Goal: Find specific page/section: Find specific page/section

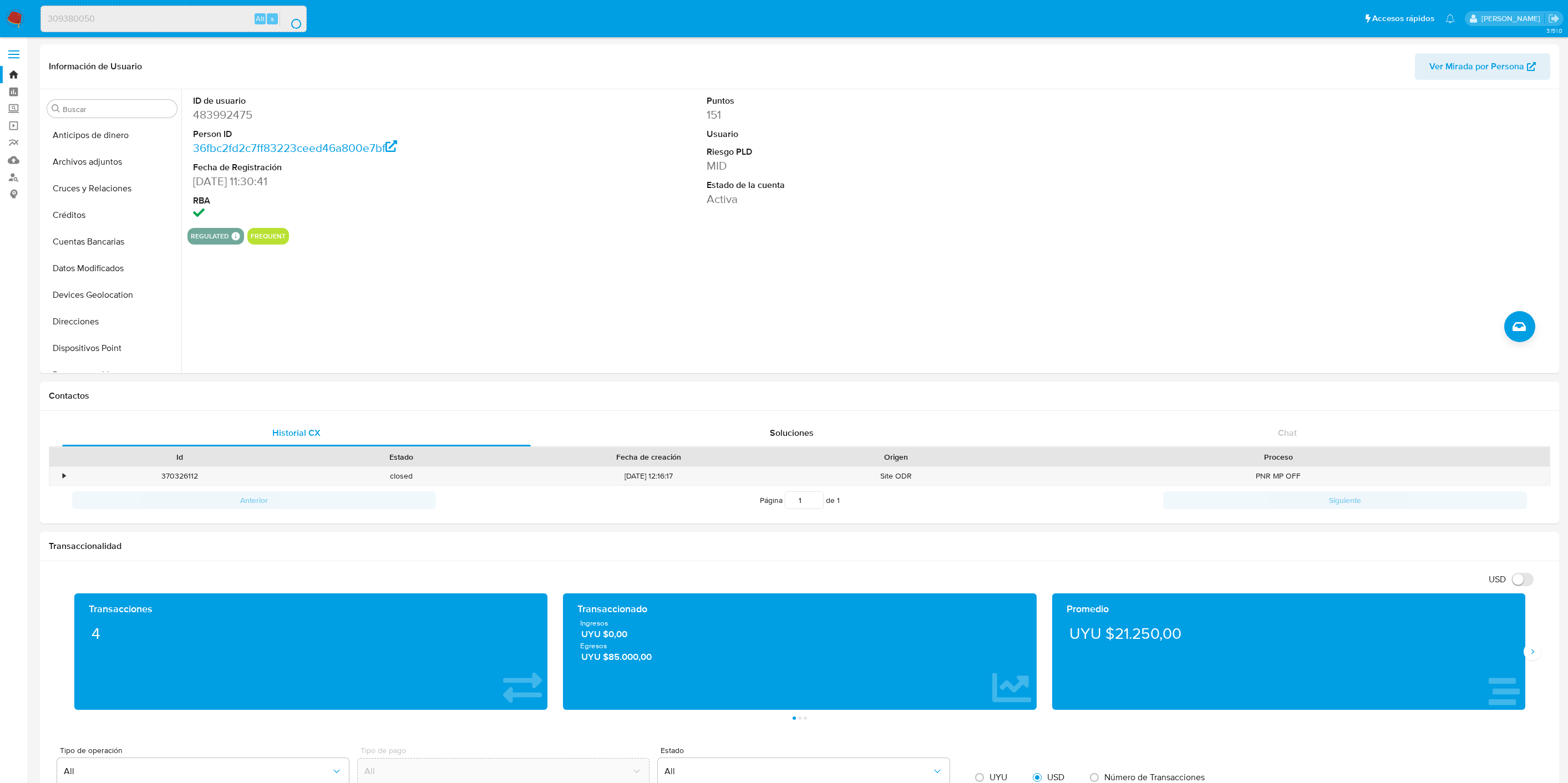
select select "20"
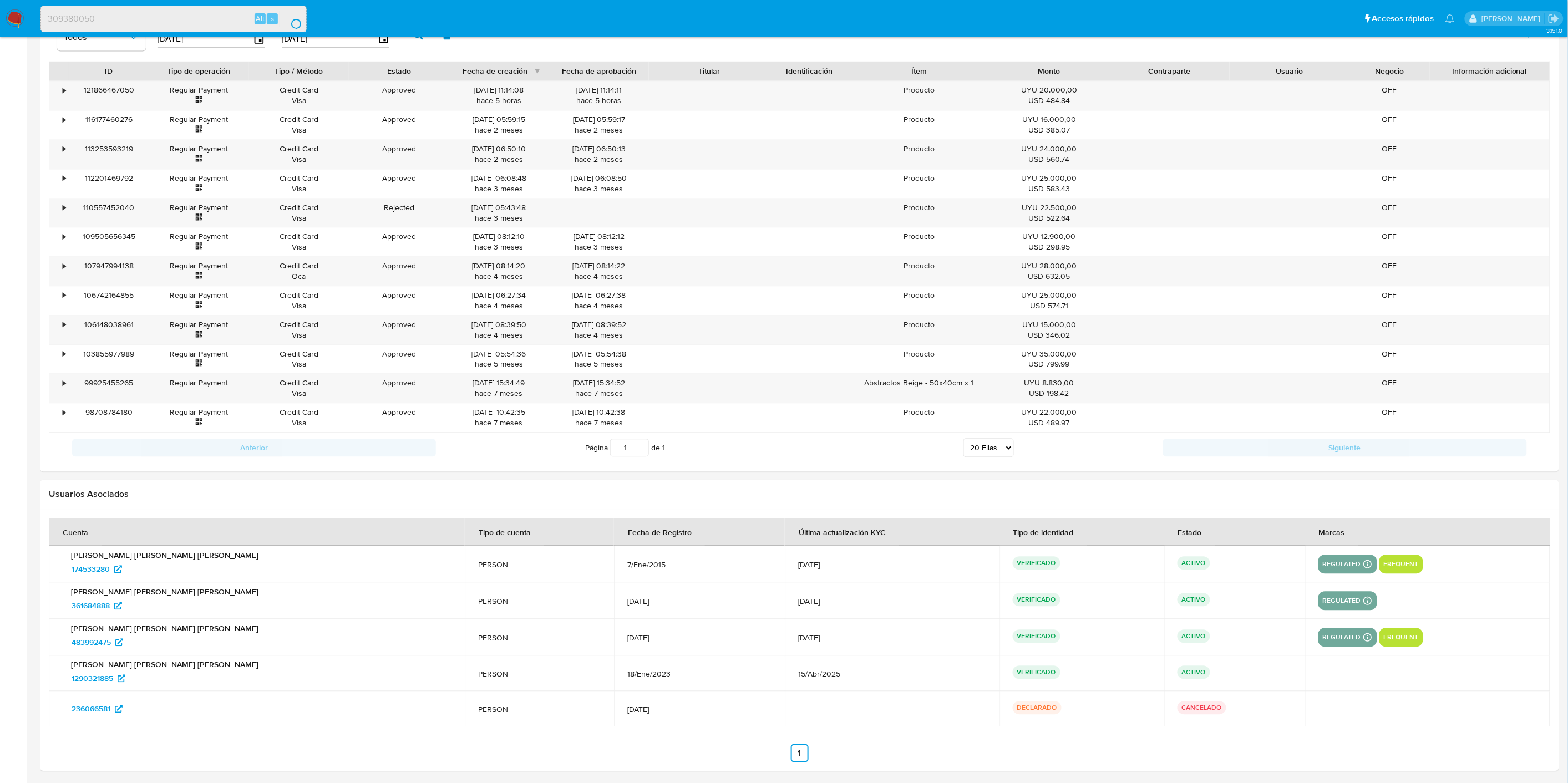
scroll to position [122, 0]
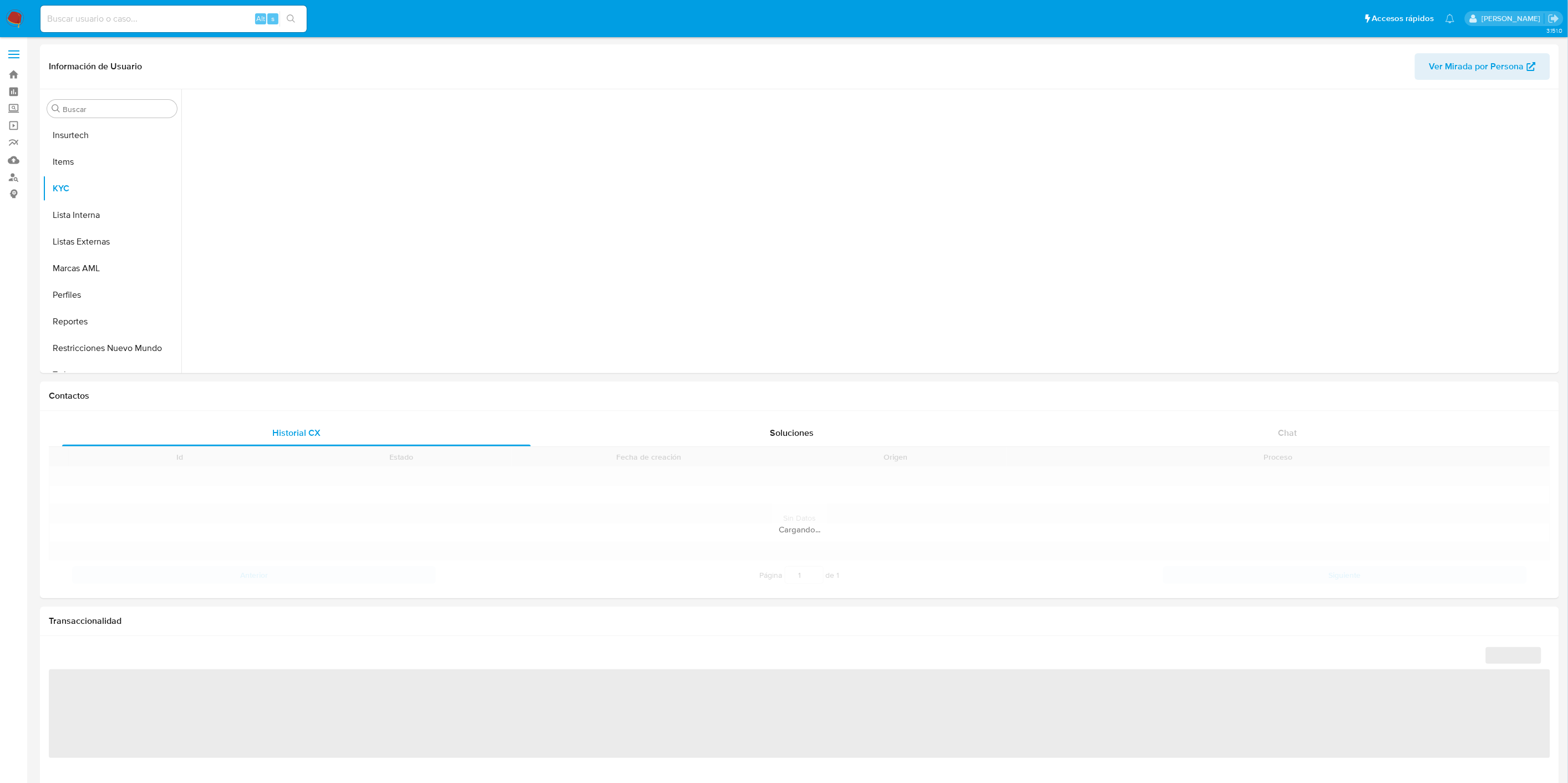
scroll to position [468, 0]
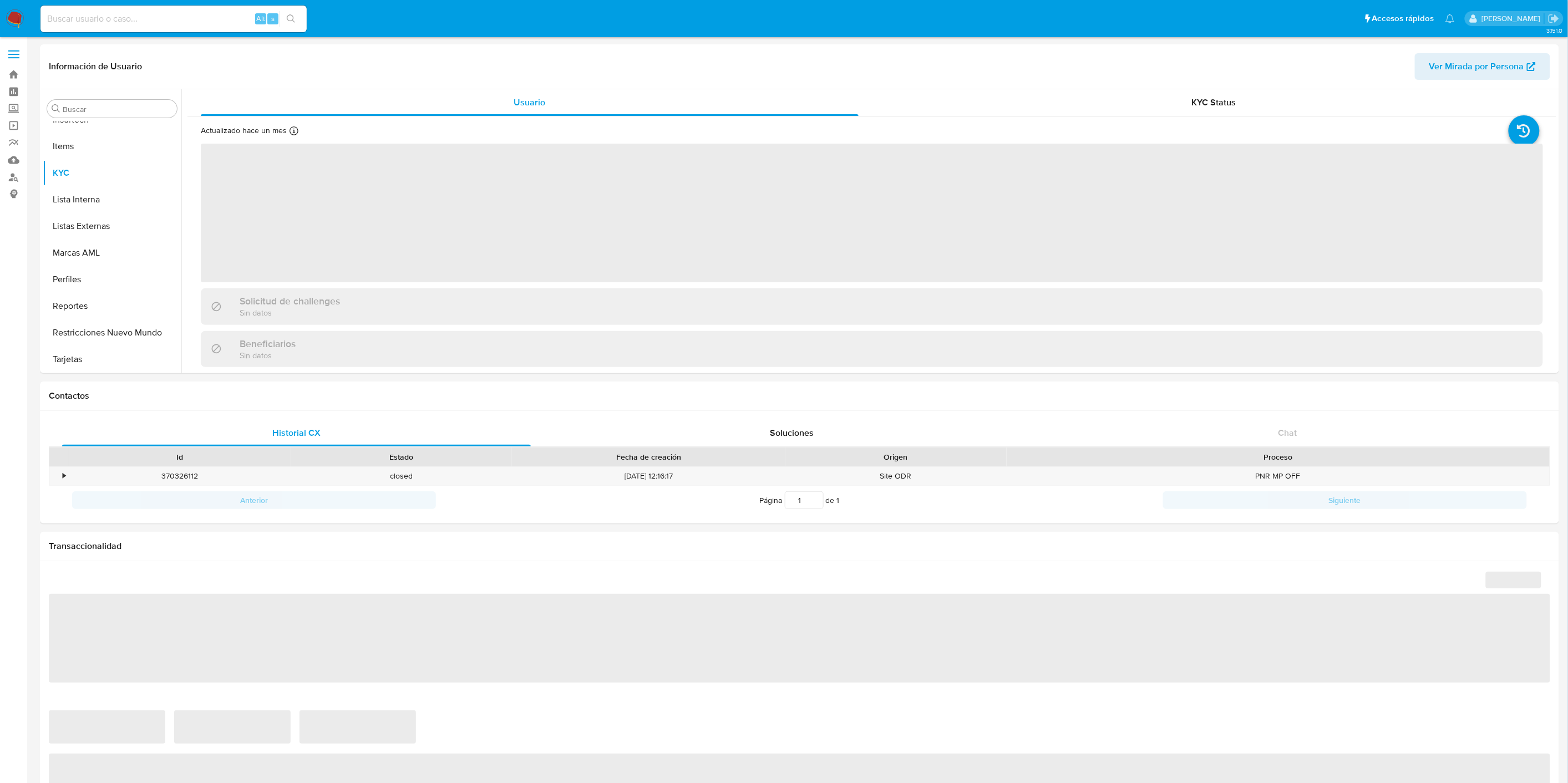
select select "10"
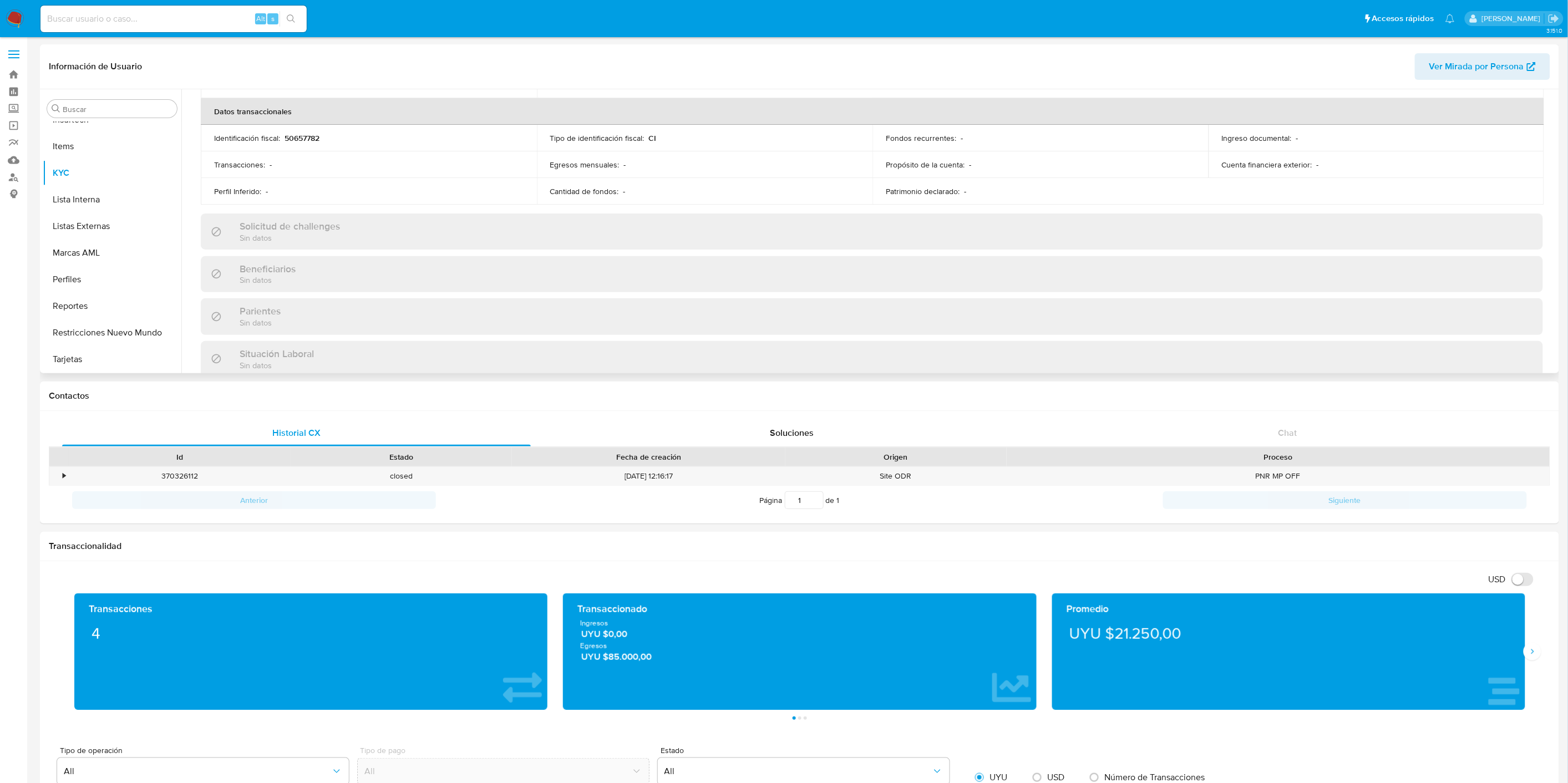
scroll to position [546, 0]
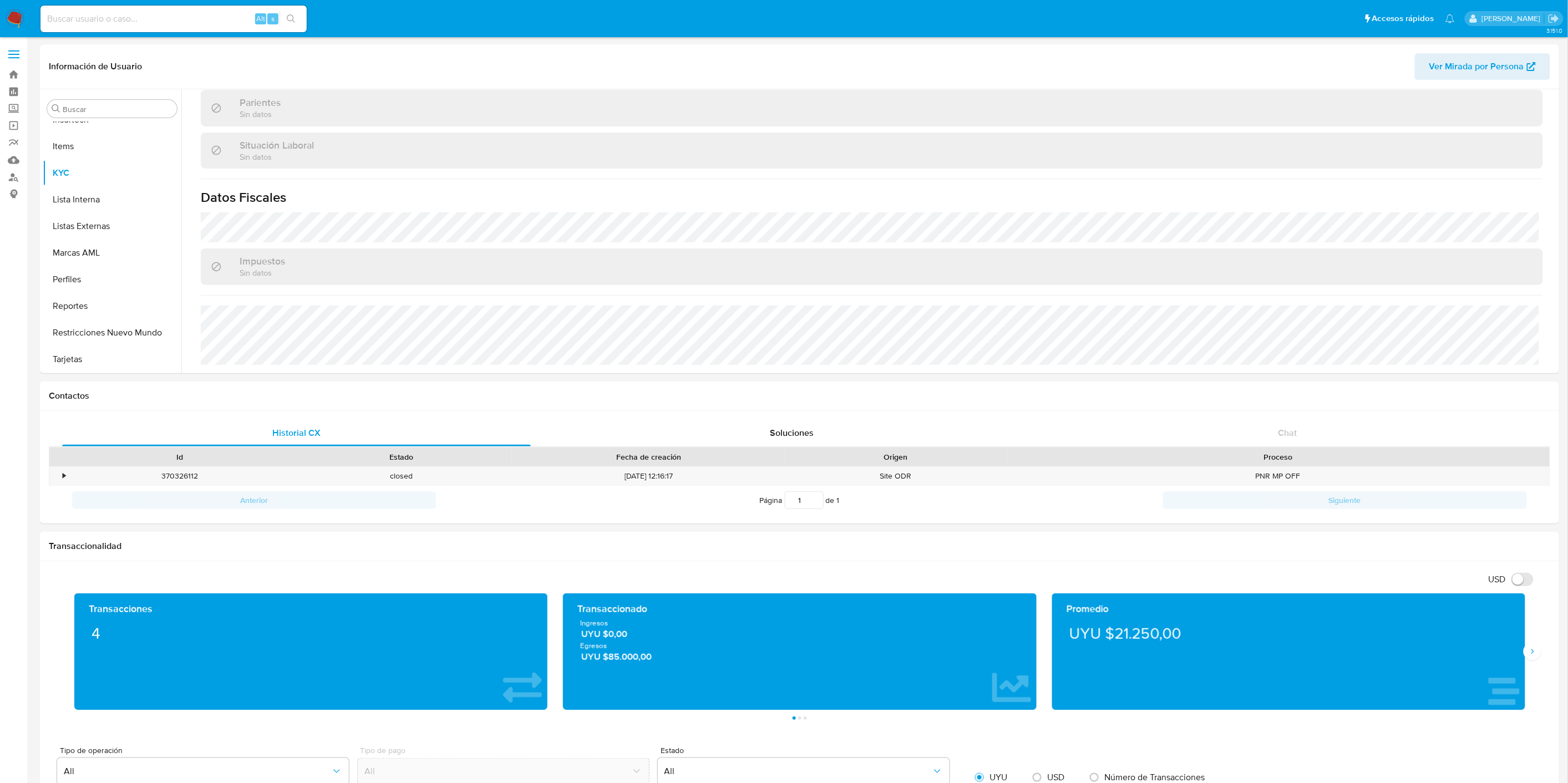
click at [89, 19] on input at bounding box center [173, 19] width 266 height 15
paste input "208254675"
type input "208254675"
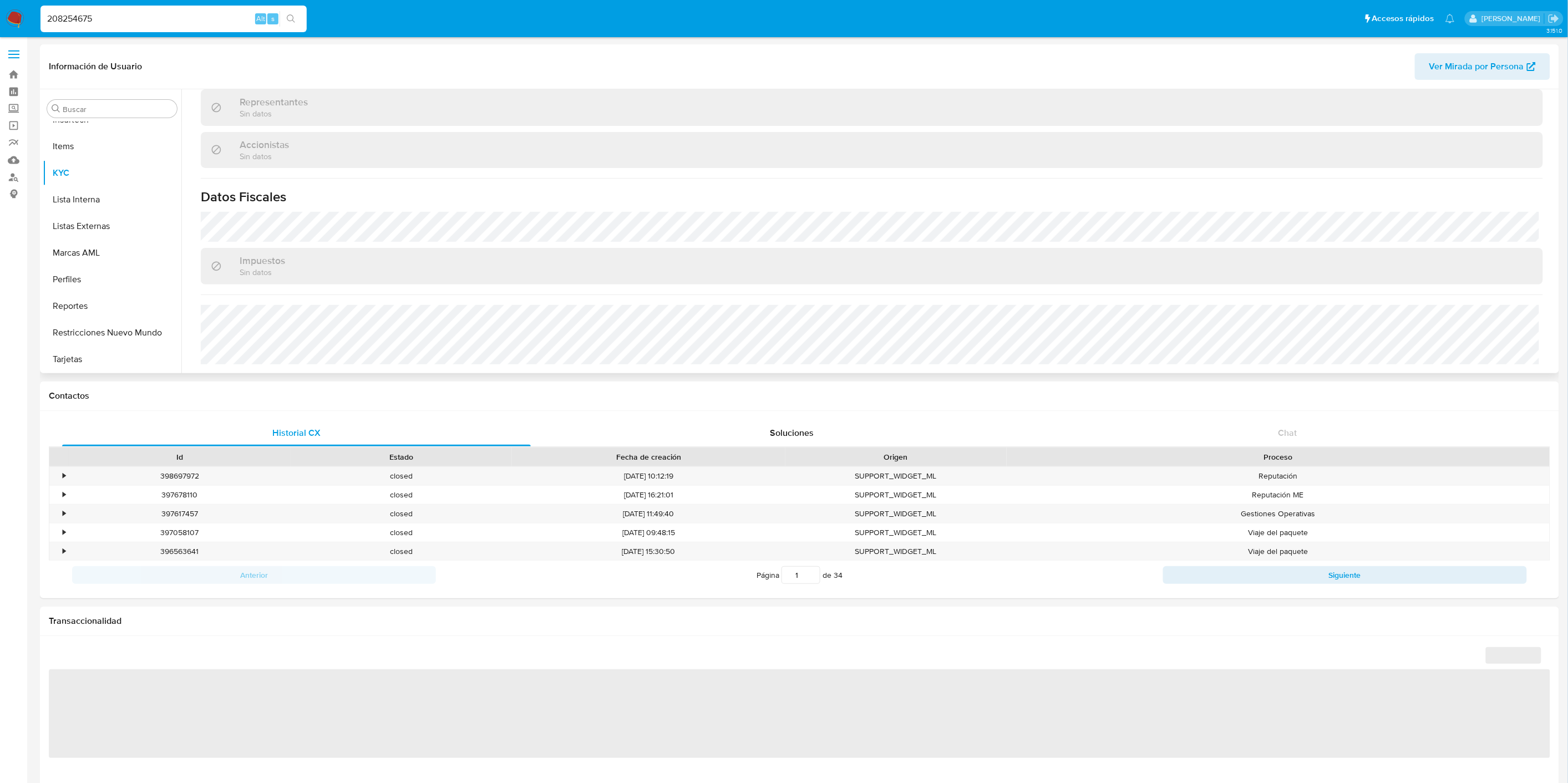
scroll to position [620, 0]
select select "10"
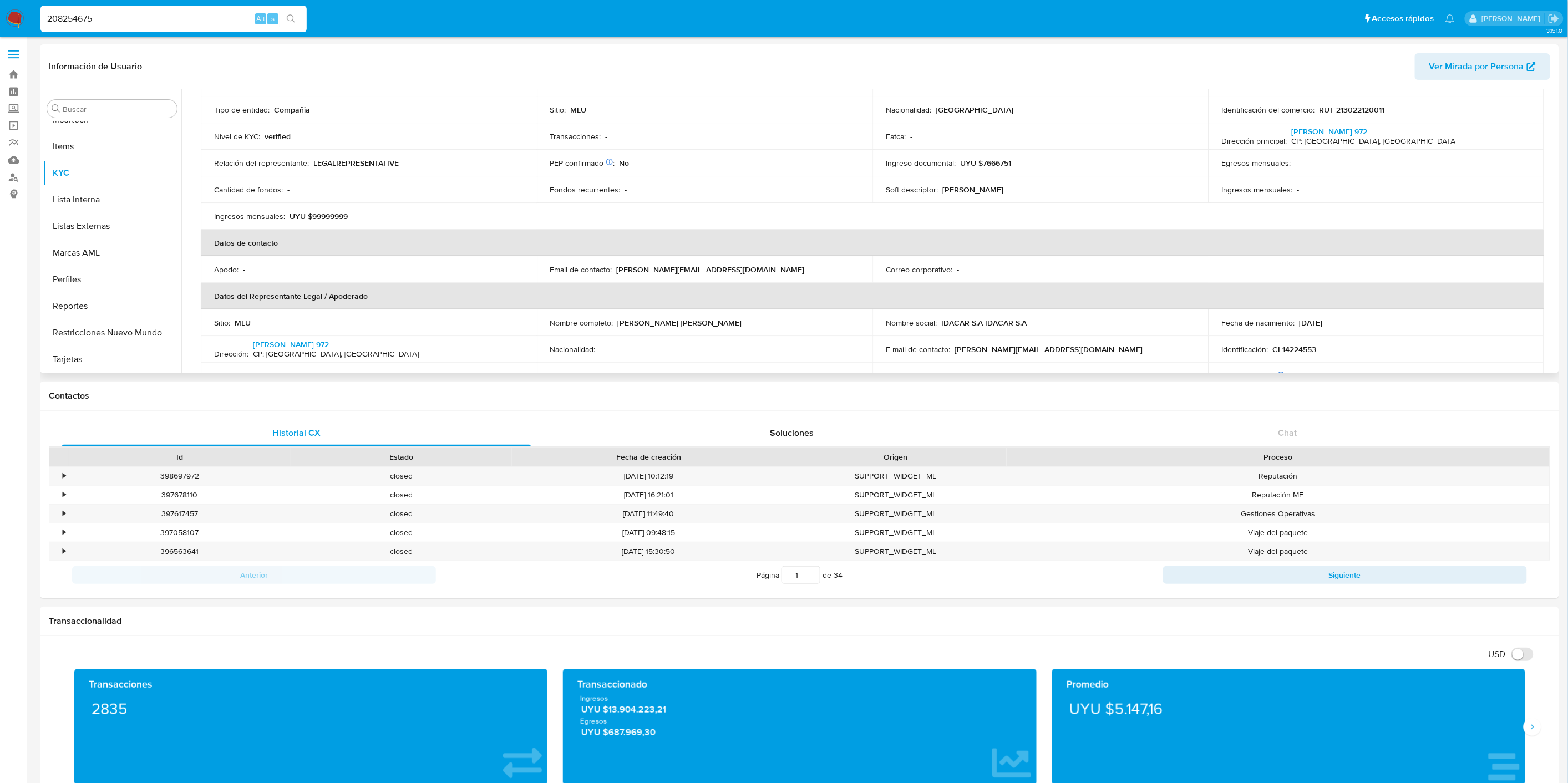
scroll to position [0, 0]
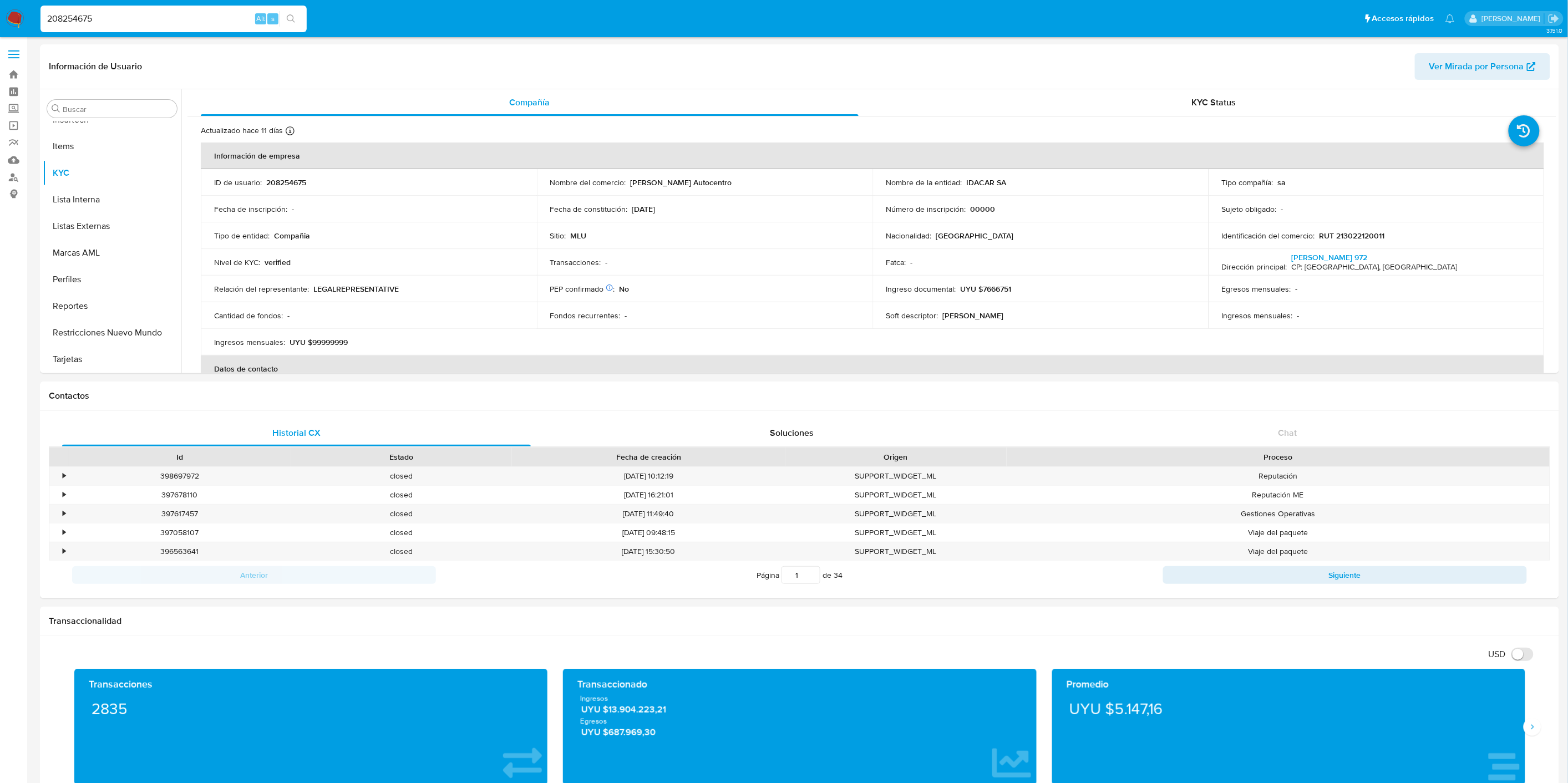
click at [142, 25] on input "208254675" at bounding box center [173, 19] width 266 height 15
paste input "9619376"
type input "29619376"
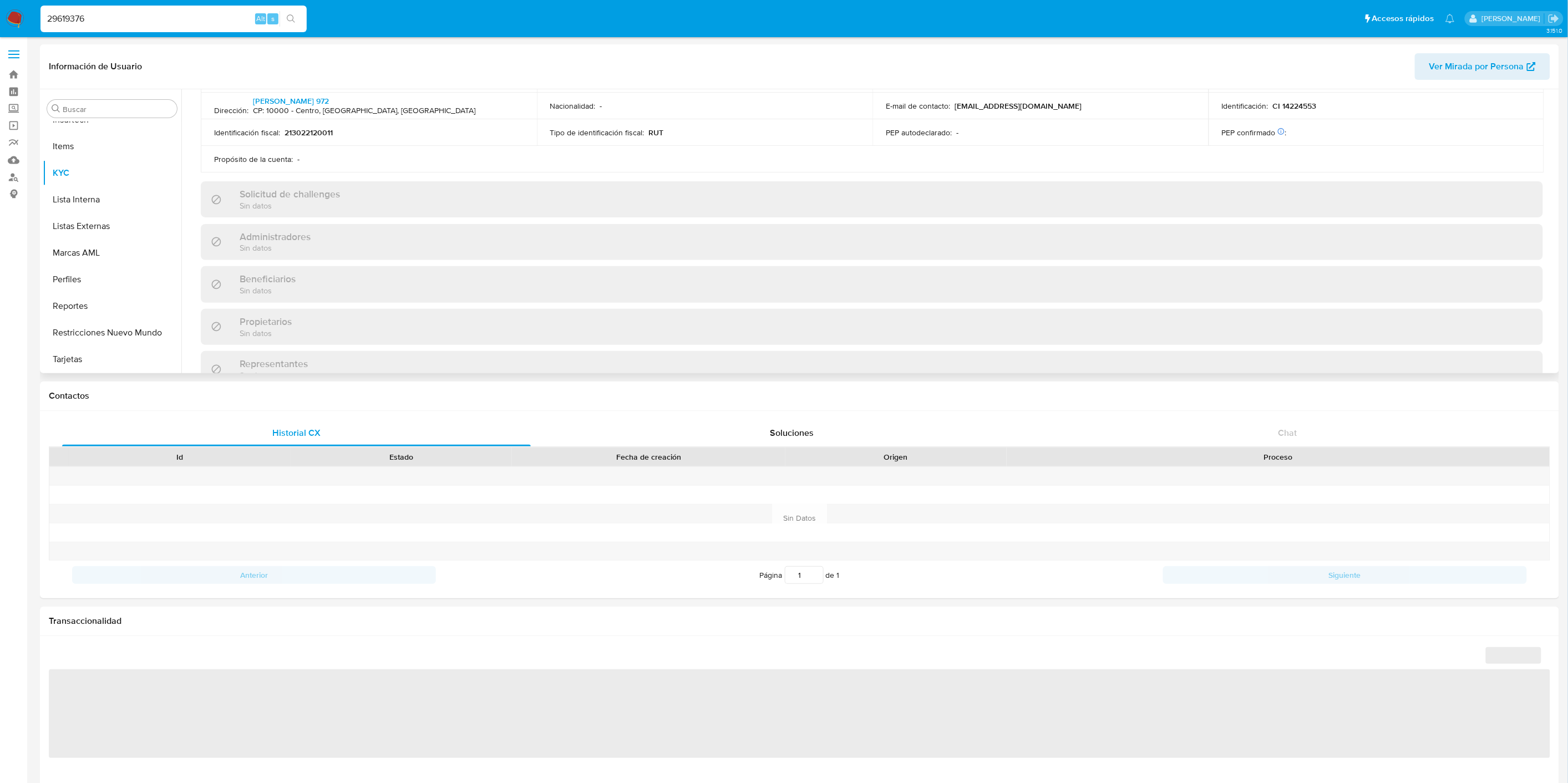
scroll to position [630, 0]
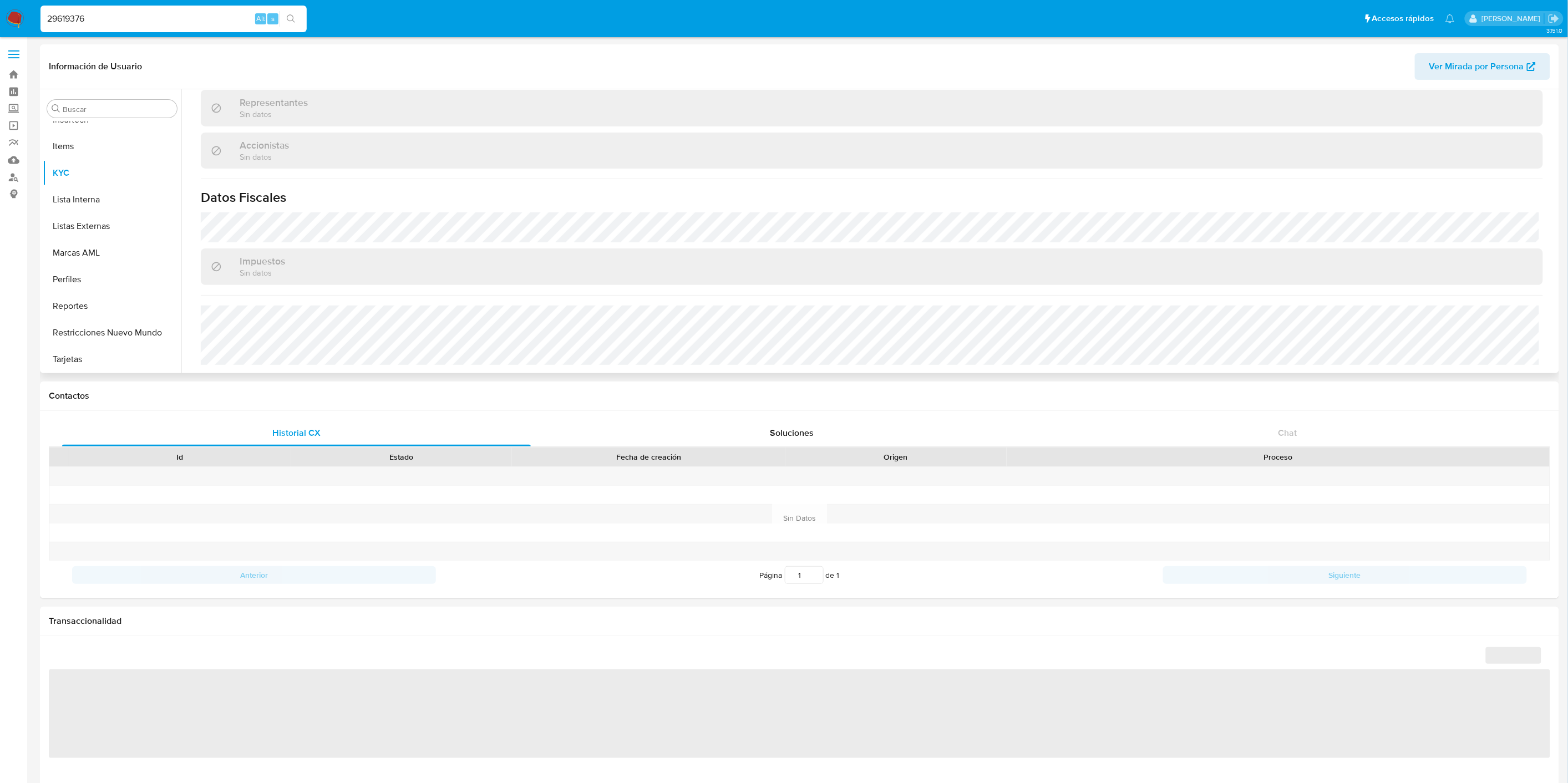
select select "10"
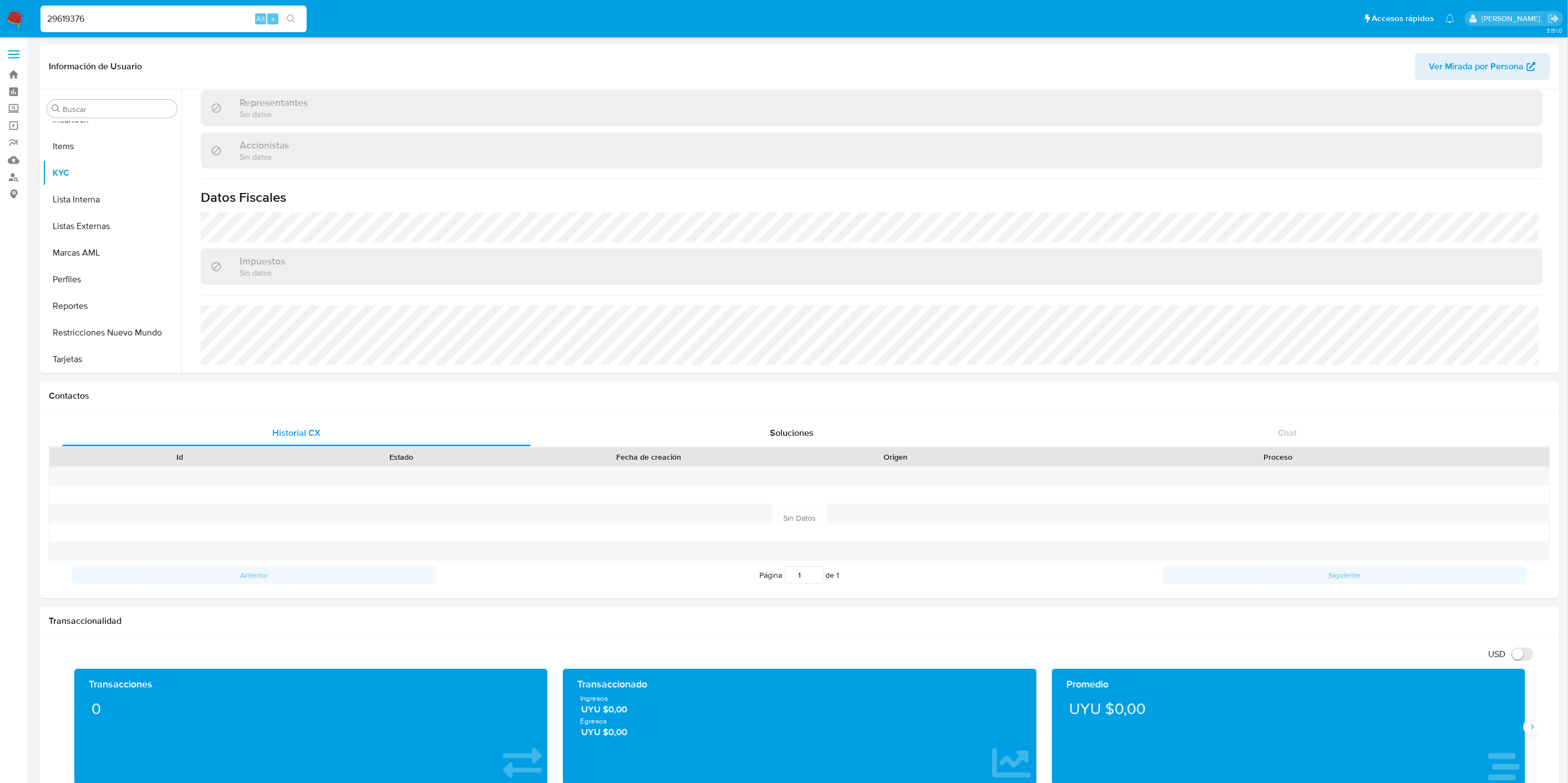
click at [141, 26] on div "29619376 Alt s" at bounding box center [173, 19] width 266 height 27
click at [141, 24] on input "29619376" at bounding box center [173, 19] width 266 height 15
paste input "349627644"
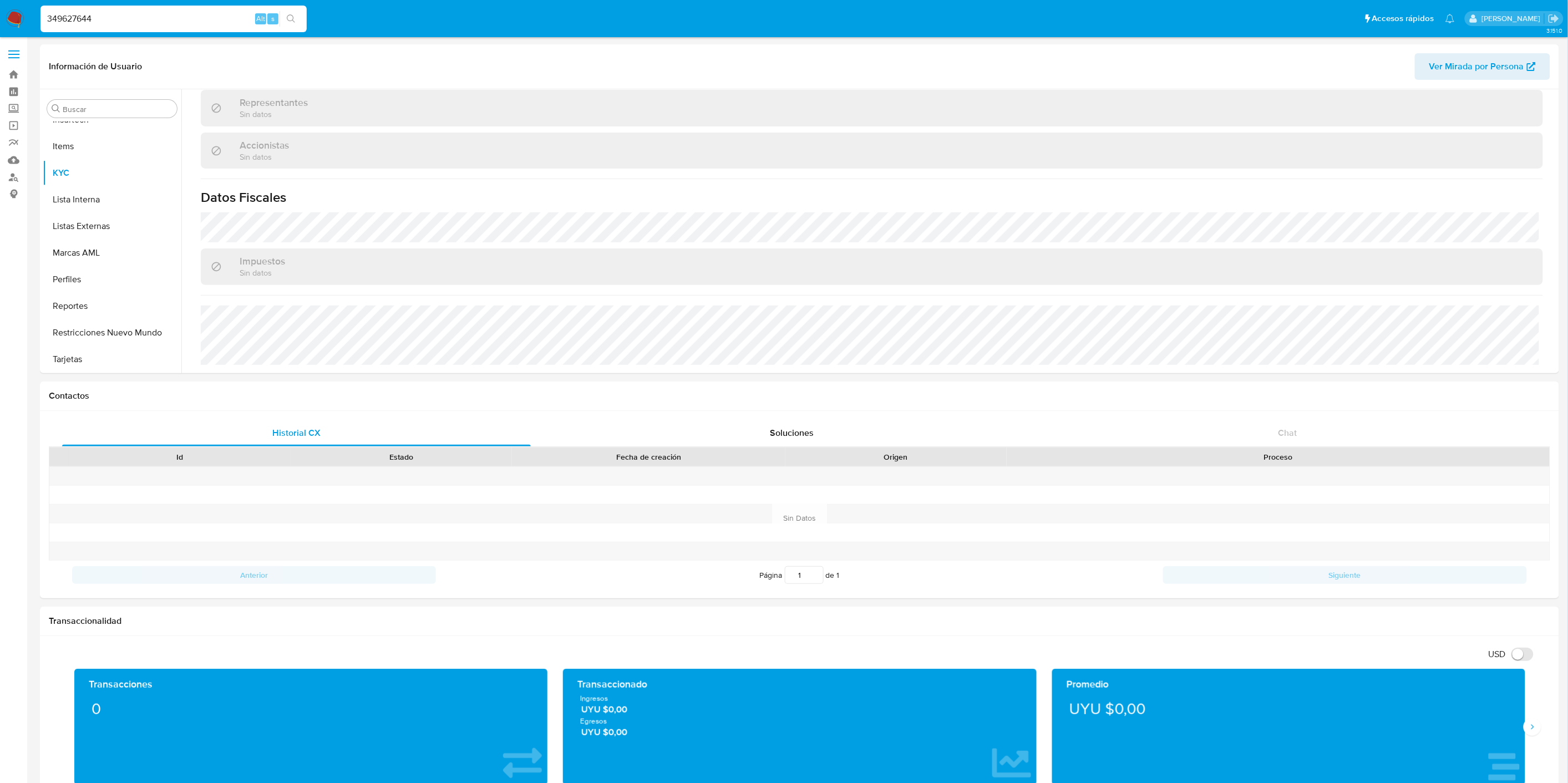
type input "349627644"
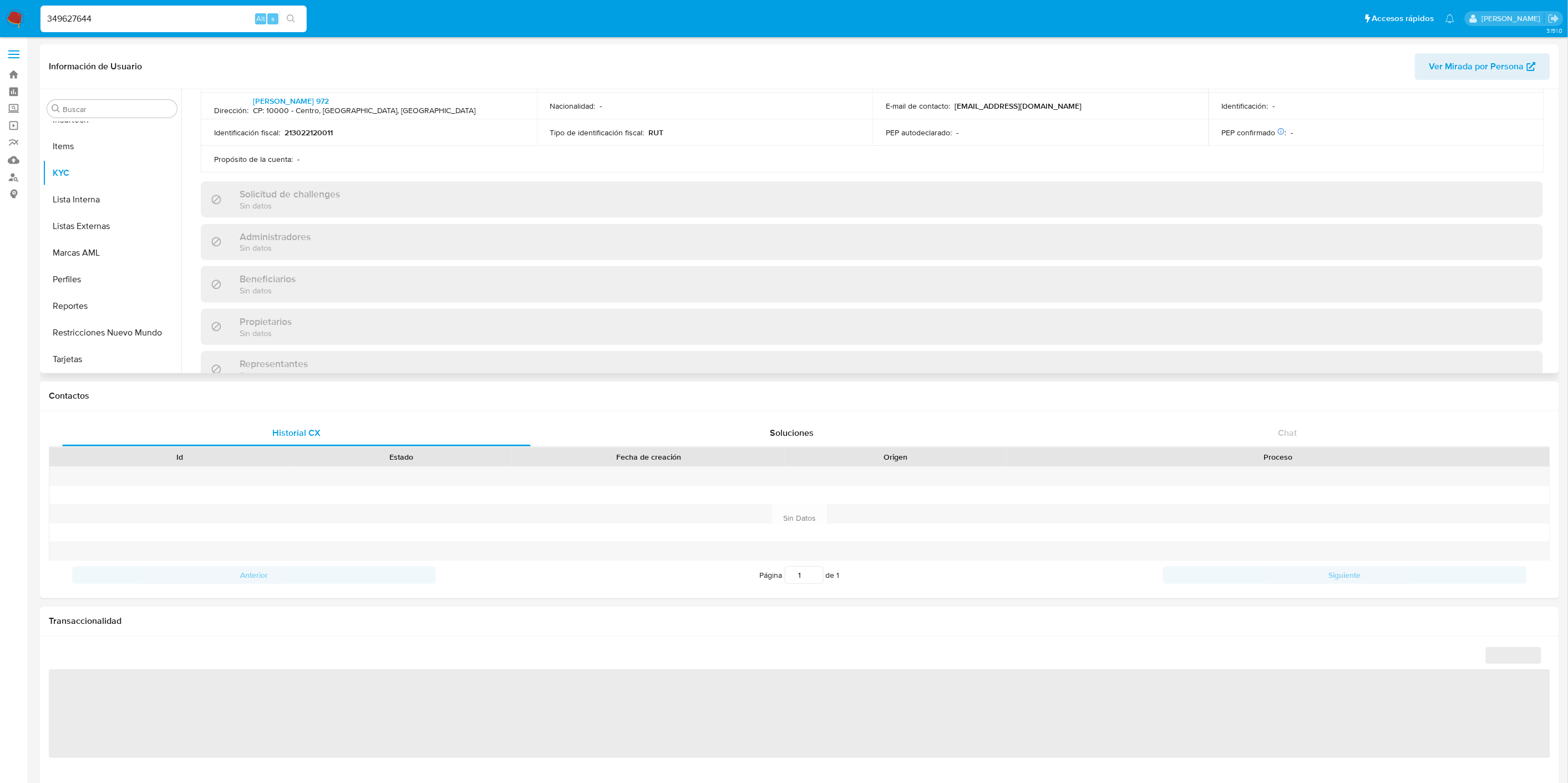
scroll to position [630, 0]
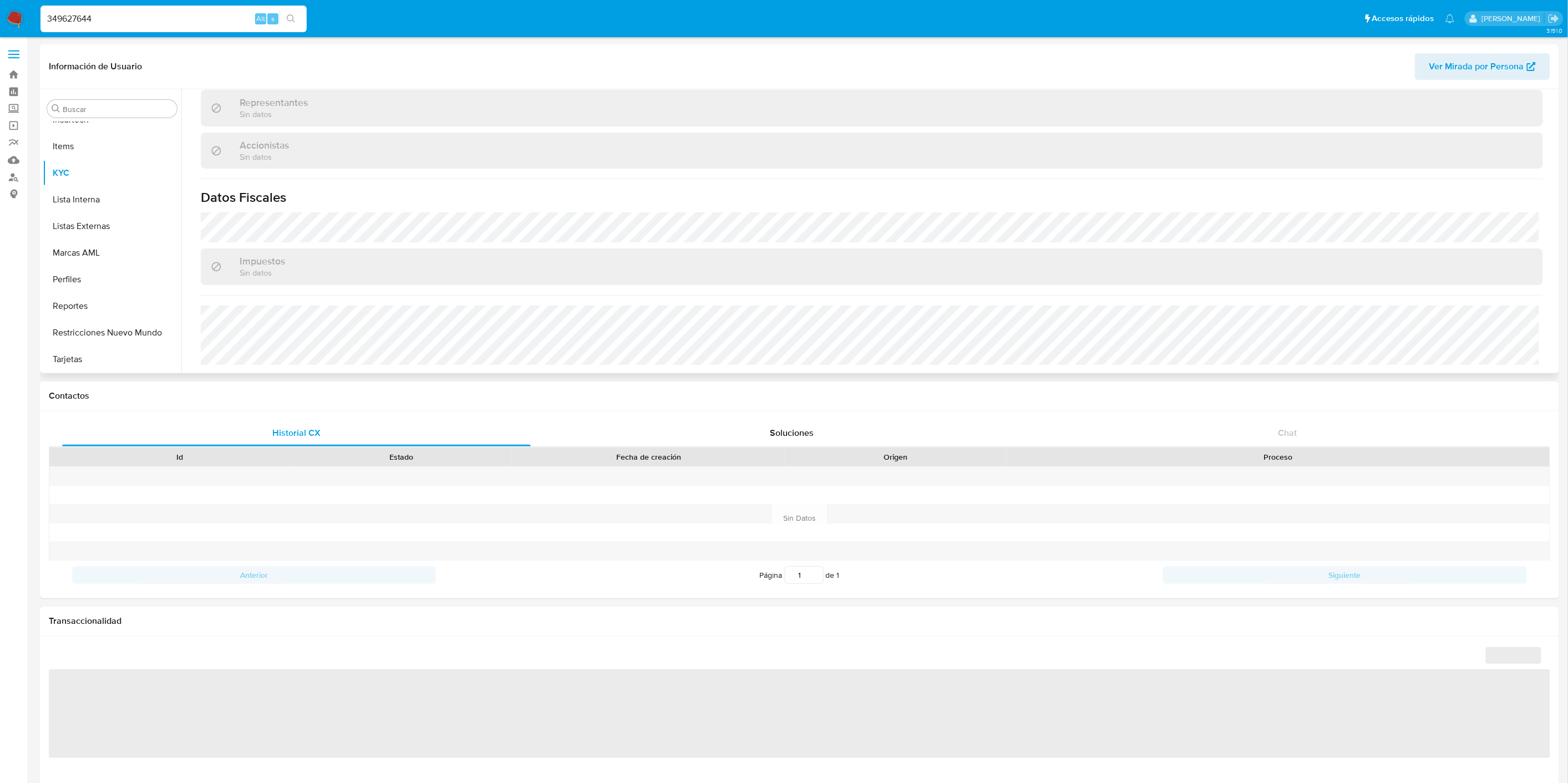
select select "10"
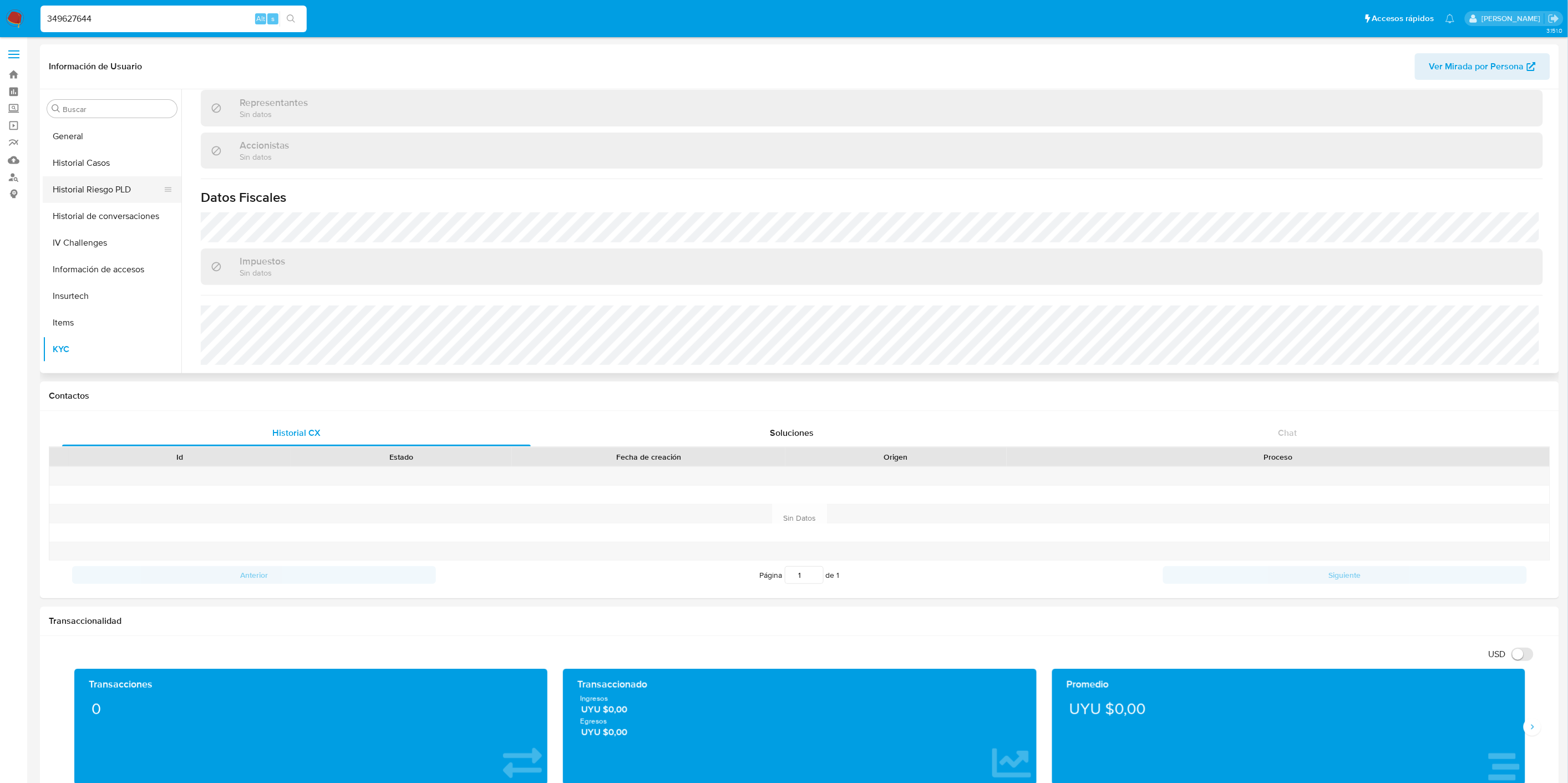
scroll to position [284, 0]
click at [97, 151] on button "General" at bounding box center [107, 145] width 130 height 27
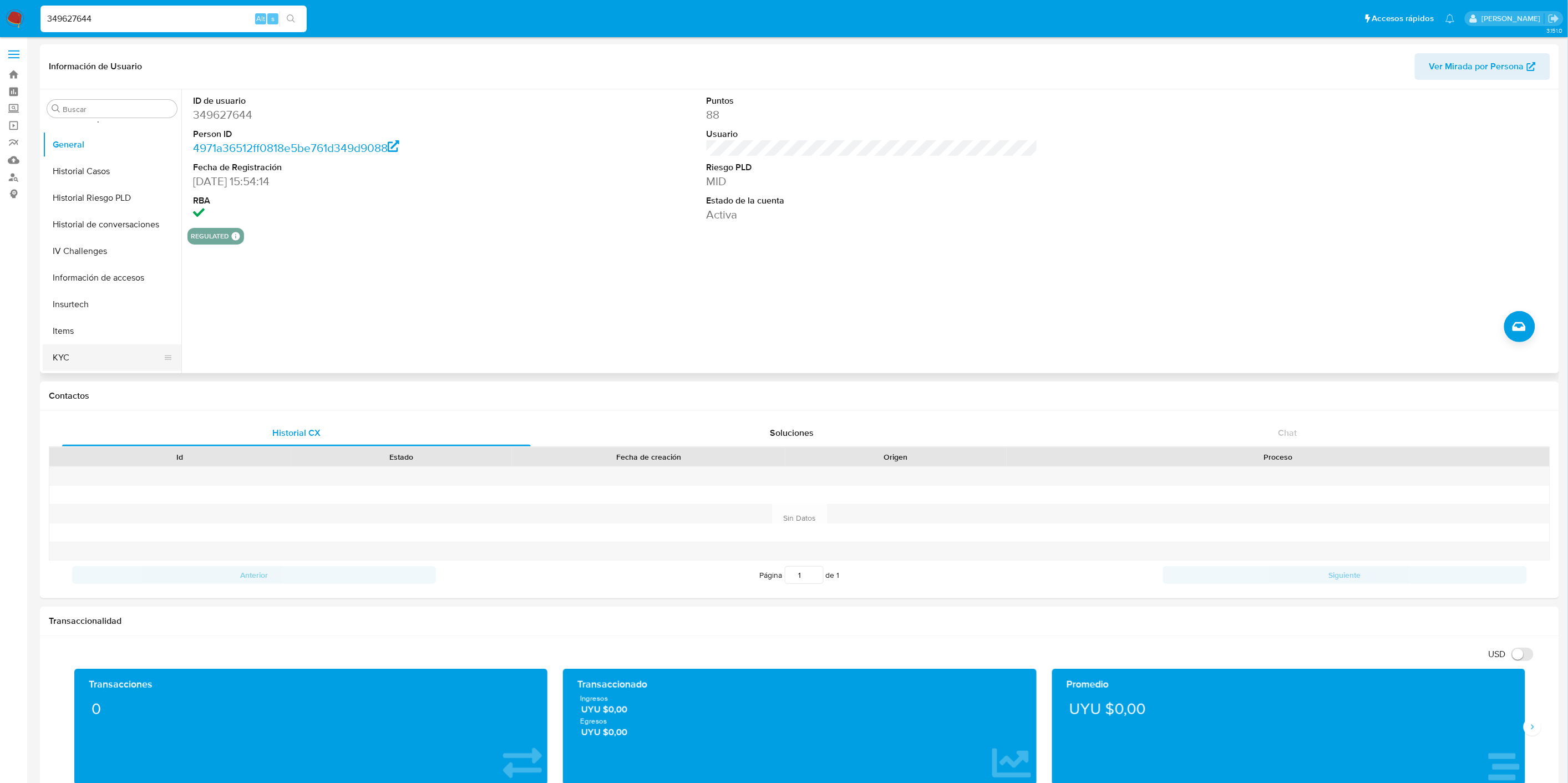
click at [105, 356] on button "KYC" at bounding box center [107, 358] width 130 height 27
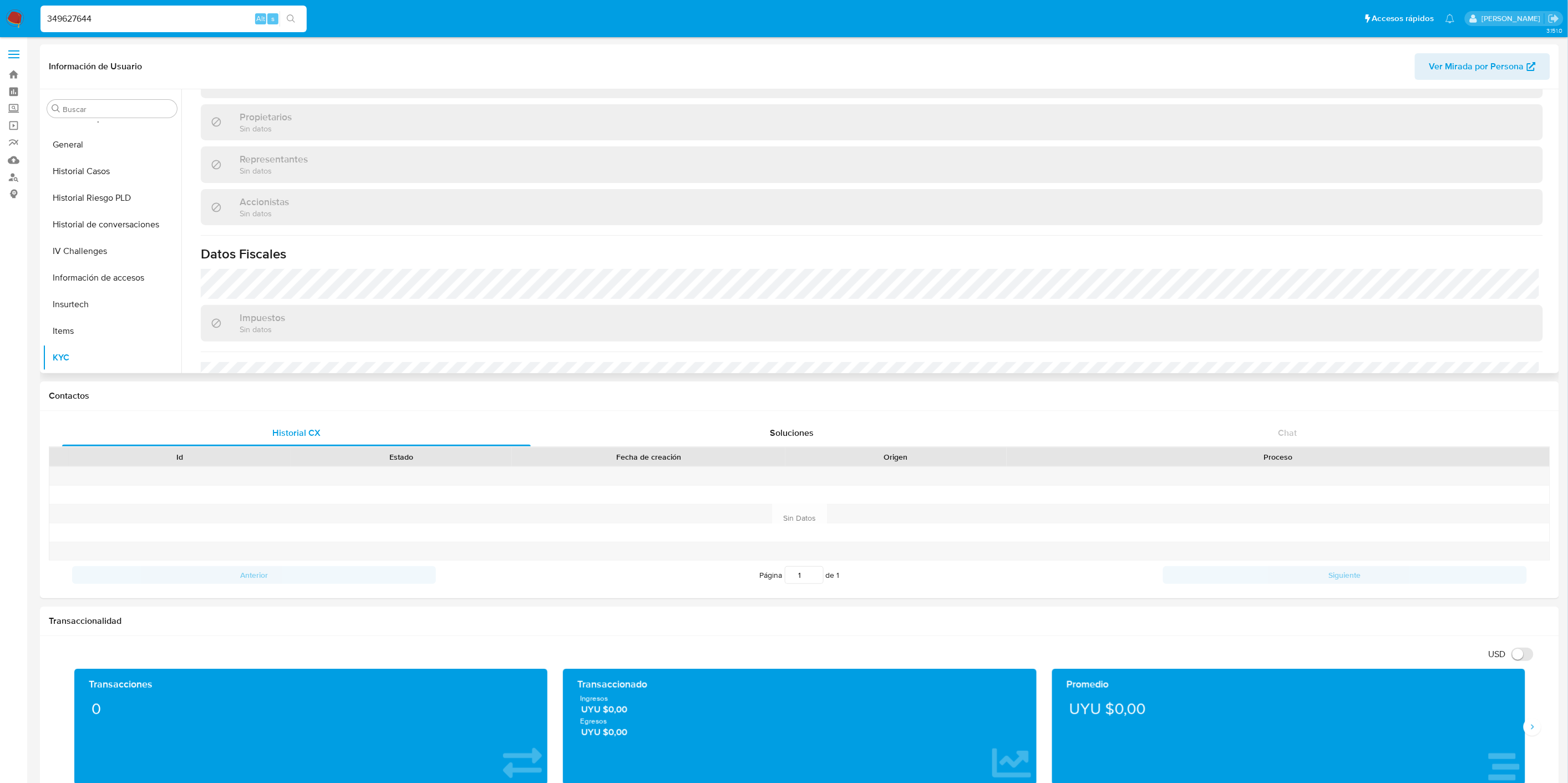
scroll to position [630, 0]
